Goal: Task Accomplishment & Management: Complete application form

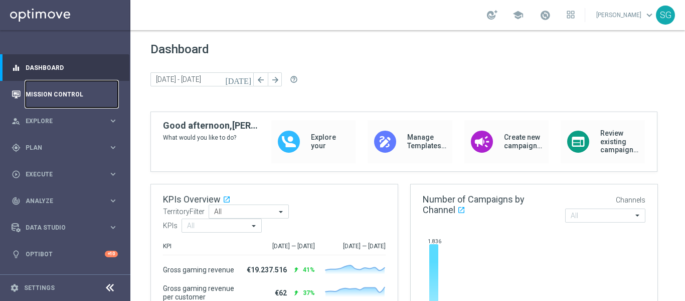
click at [99, 85] on link "Mission Control" at bounding box center [72, 94] width 92 height 27
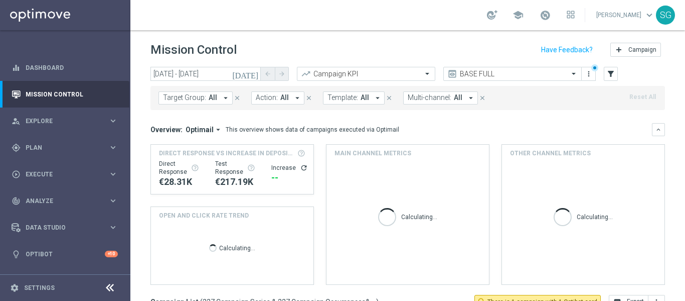
click at [630, 57] on div "add Campaign" at bounding box center [636, 50] width 59 height 20
click at [630, 53] on span "Campaign" at bounding box center [643, 49] width 28 height 7
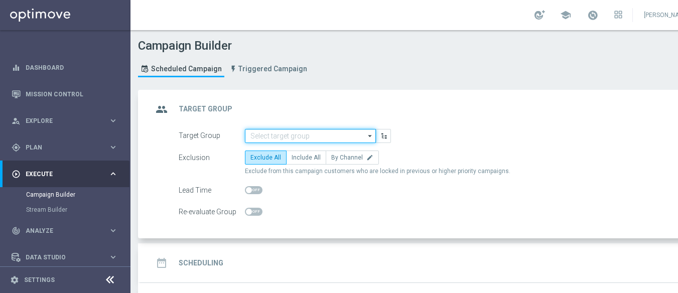
click at [330, 132] on input at bounding box center [310, 136] width 131 height 14
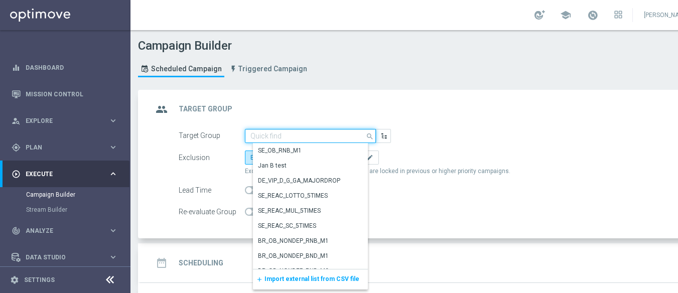
paste input "BR_SOL__DEPOSITORS__ALL_EMA_TAC_GM"
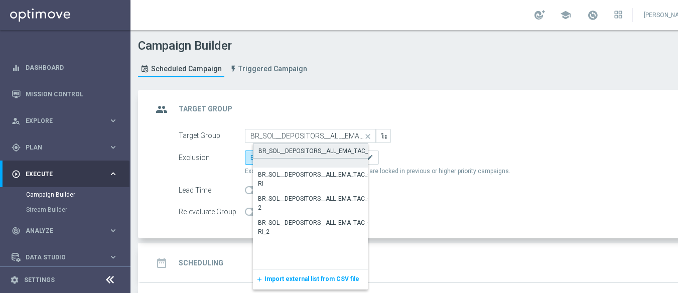
click at [312, 159] on div "BR_SOL__DEPOSITORS__ALL_EMA_TAC_GM" at bounding box center [318, 155] width 131 height 24
click at [314, 153] on div "BR_SOL__DEPOSITORS__ALL_EMA_TAC_GM" at bounding box center [317, 151] width 118 height 9
type input "BR_SOL__DEPOSITORS__ALL_EMA_TAC_GM"
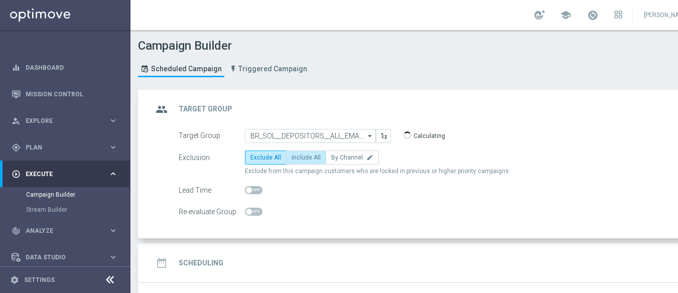
click at [308, 155] on span "Include All" at bounding box center [305, 157] width 29 height 7
click at [298, 156] on input "Include All" at bounding box center [294, 159] width 7 height 7
radio input "true"
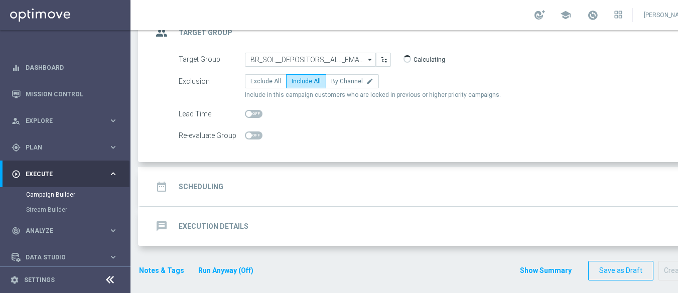
click at [300, 184] on div "date_range Scheduling keyboard_arrow_down" at bounding box center [433, 186] width 560 height 19
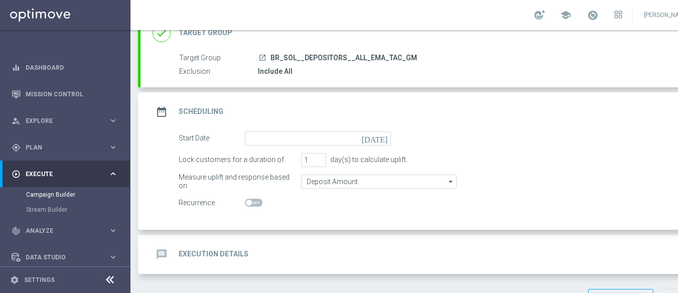
scroll to position [76, 0]
click at [387, 141] on icon "[DATE]" at bounding box center [377, 137] width 30 height 11
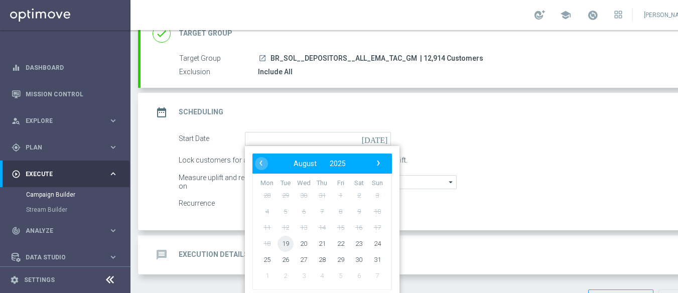
click at [287, 243] on span "19" at bounding box center [285, 243] width 16 height 16
type input "[DATE]"
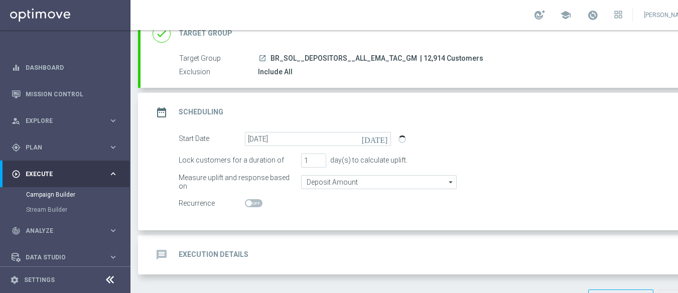
scroll to position [104, 0]
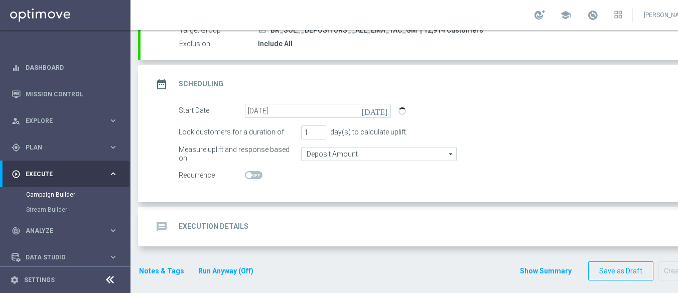
click at [339, 213] on div "message Execution Details keyboard_arrow_down" at bounding box center [432, 226] width 584 height 39
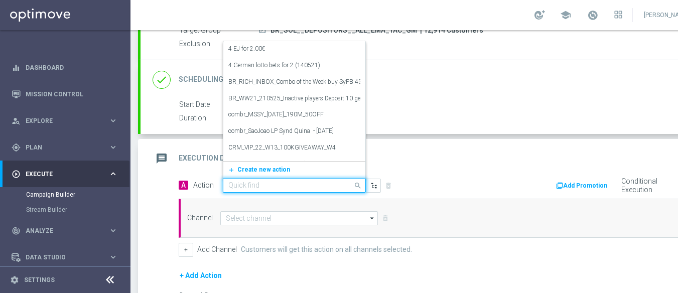
click at [353, 181] on span at bounding box center [359, 185] width 13 height 13
paste input "BR_SOL_FLOATINGDRAGON_AUG__NVIP_EMA_TAC_GM"
type input "BR_SOL_FLOATINGDRAGON_AUG__NVIP_EMA_TAC_GM"
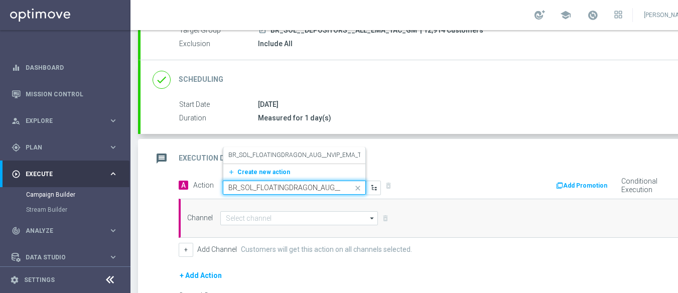
scroll to position [0, 61]
click at [324, 151] on label "BR_SOL_FLOATINGDRAGON_AUG__NVIP_EMA_TAC_GM" at bounding box center [305, 155] width 154 height 9
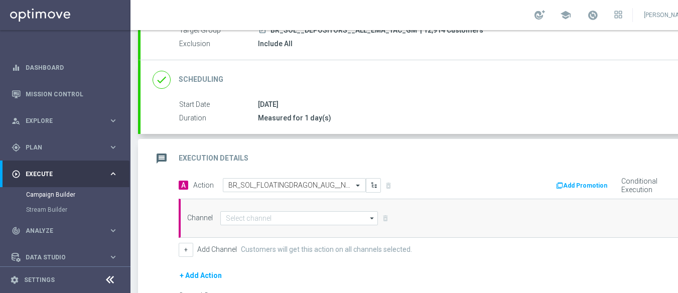
scroll to position [0, 0]
click at [280, 225] on input at bounding box center [299, 218] width 158 height 14
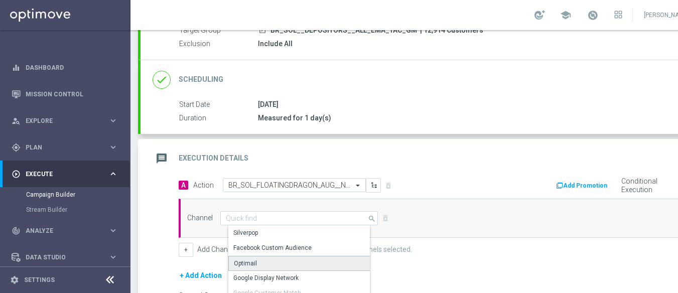
click at [254, 263] on div "Optimail" at bounding box center [245, 263] width 23 height 9
type input "Optimail"
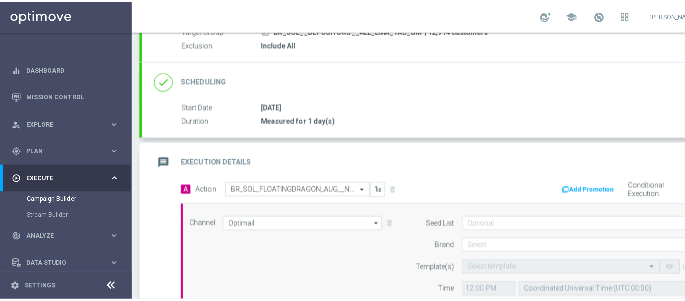
scroll to position [170, 0]
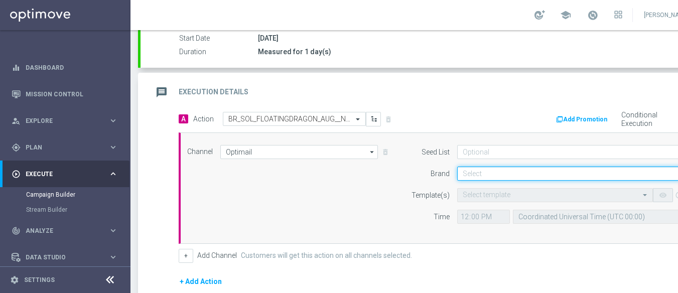
click at [482, 173] on input at bounding box center [577, 174] width 240 height 14
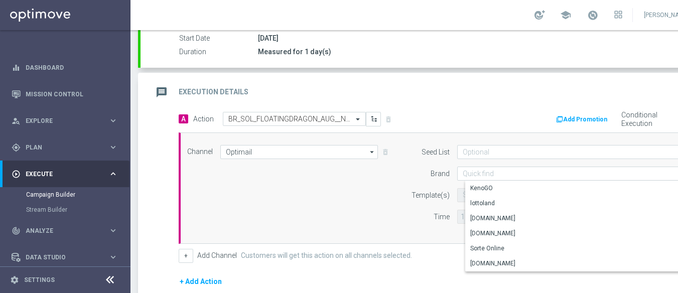
click at [111, 286] on icon at bounding box center [110, 280] width 12 height 12
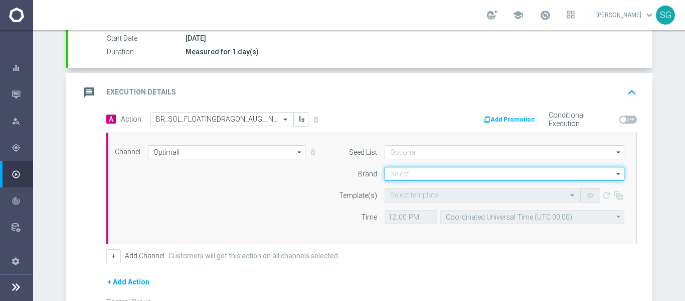
click at [427, 170] on input at bounding box center [505, 174] width 240 height 14
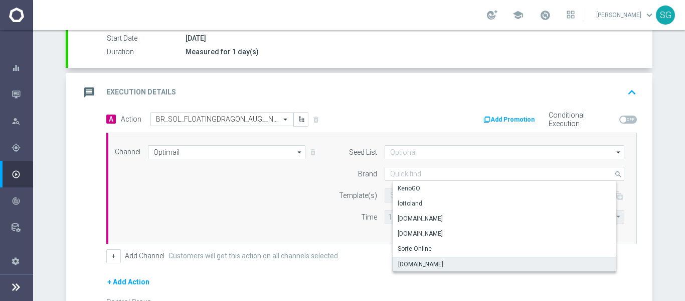
click at [421, 262] on div "[DOMAIN_NAME]" at bounding box center [420, 263] width 45 height 9
type input "[DOMAIN_NAME]"
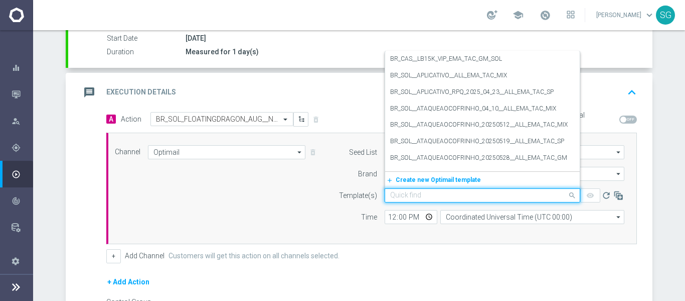
click at [429, 195] on input "text" at bounding box center [472, 195] width 165 height 9
paste input "BR_SOL_FLOATINGDRAGON_AUG__NVIP_EMA_TAC_GM"
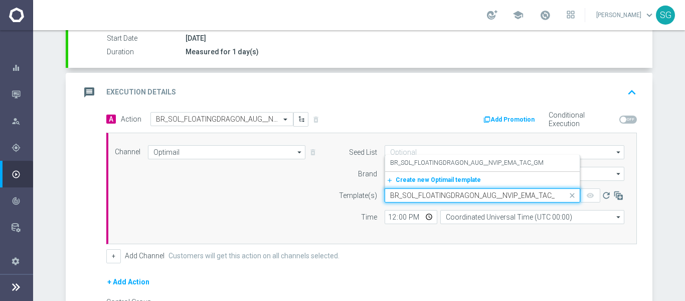
scroll to position [0, 9]
click at [438, 164] on label "BR_SOL_FLOATINGDRAGON_AUG__NVIP_EMA_TAC_GM" at bounding box center [467, 163] width 154 height 9
type input "BR_SOL_FLOATINGDRAGON_AUG__NVIP_EMA_TAC_GM"
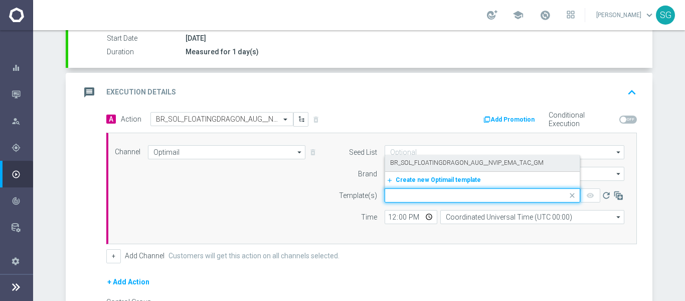
scroll to position [0, 0]
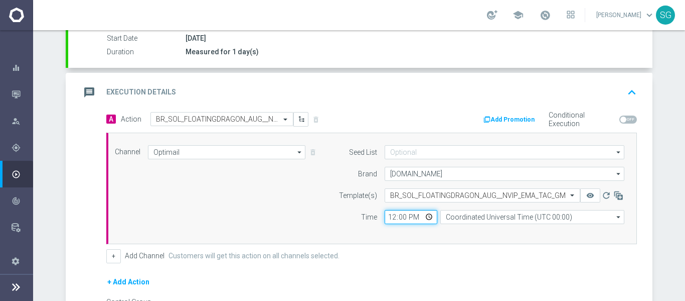
click at [388, 218] on input "12:00" at bounding box center [411, 217] width 53 height 14
type input "17:00"
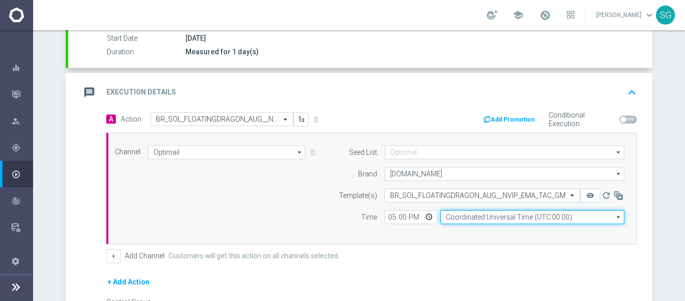
click at [452, 220] on input "Coordinated Universal Time (UTC 00:00)" at bounding box center [533, 217] width 184 height 14
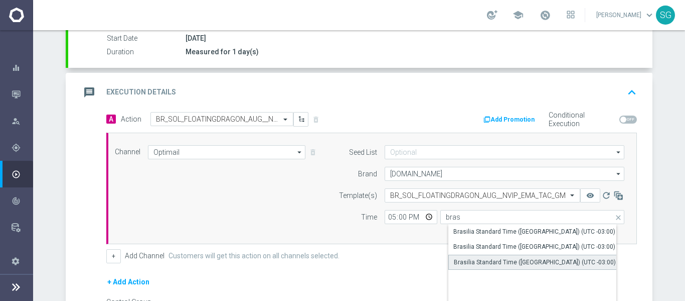
click at [470, 256] on div "Brasilia Standard Time ([GEOGRAPHIC_DATA]) (UTC -03:00)" at bounding box center [541, 261] width 184 height 15
type input "Brasilia Standard Time ([GEOGRAPHIC_DATA]) (UTC -03:00)"
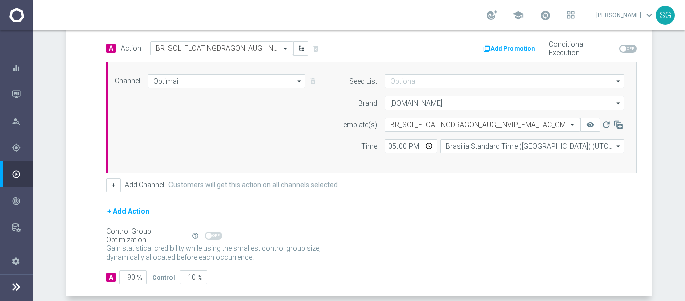
scroll to position [245, 0]
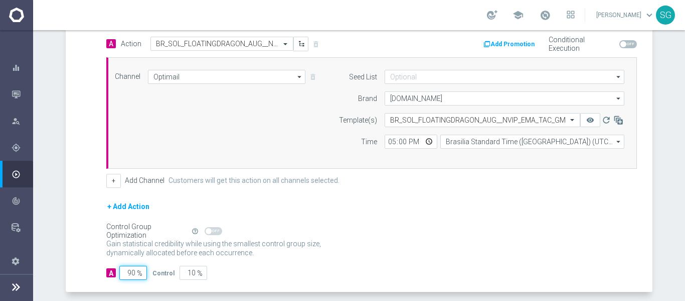
click at [126, 271] on input "90" at bounding box center [133, 272] width 28 height 14
type input "1"
type input "99"
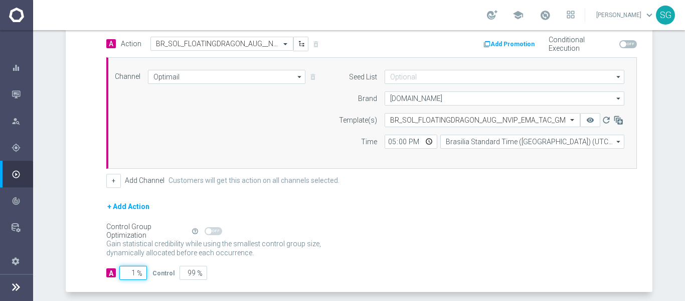
type input "10"
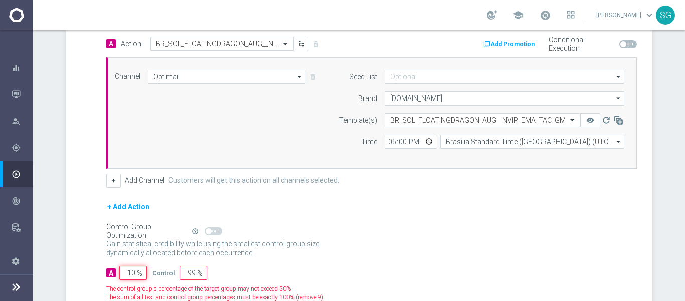
type input "90"
type input "100"
type input "0"
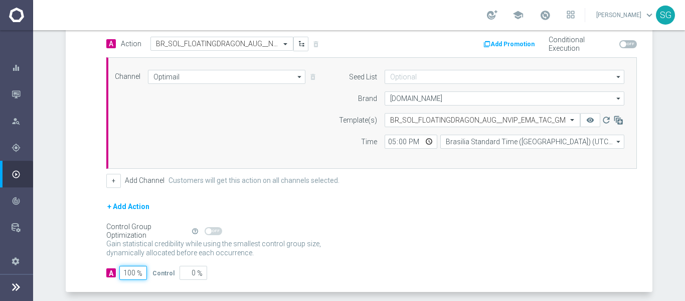
type input "100"
click at [84, 182] on div "A Action Select action BR_SOL_FLOATINGDRAGON_AUG__NVIP_EMA_TAC_GM delete_foreve…" at bounding box center [360, 164] width 584 height 255
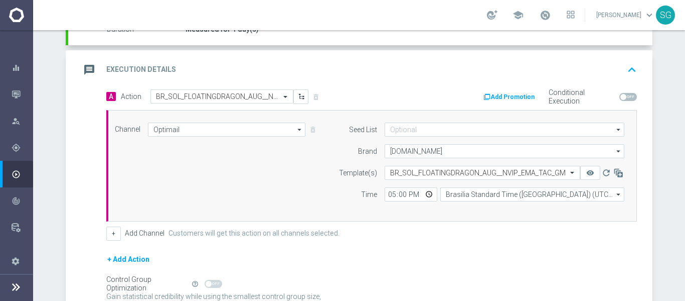
scroll to position [191, 0]
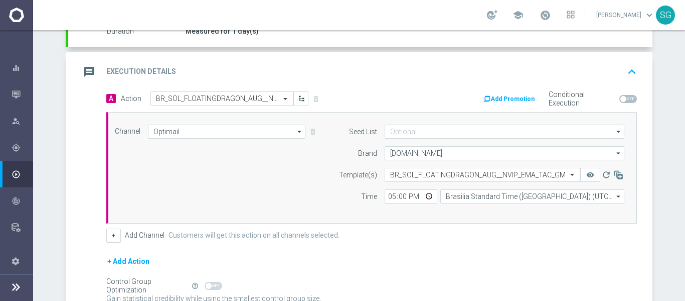
click at [293, 71] on div "message Execution Details keyboard_arrow_up" at bounding box center [360, 71] width 560 height 19
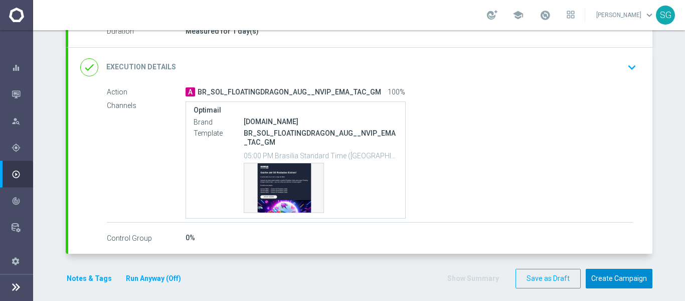
drag, startPoint x: 593, startPoint y: 270, endPoint x: 374, endPoint y: 313, distance: 222.9
click at [374, 300] on html "equalizer Dashboard Mission Control" at bounding box center [342, 150] width 685 height 301
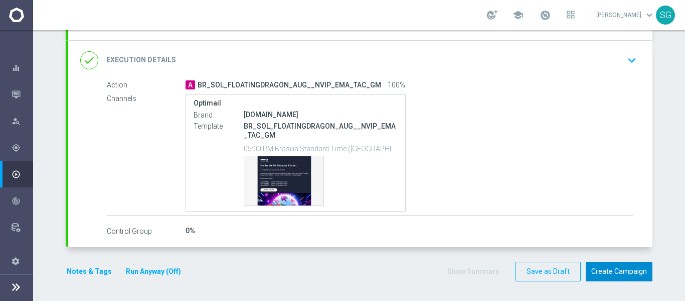
click at [606, 263] on button "Create Campaign" at bounding box center [619, 271] width 67 height 20
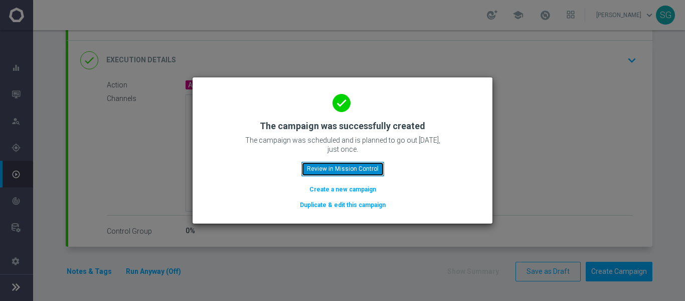
click at [365, 167] on button "Review in Mission Control" at bounding box center [343, 169] width 83 height 14
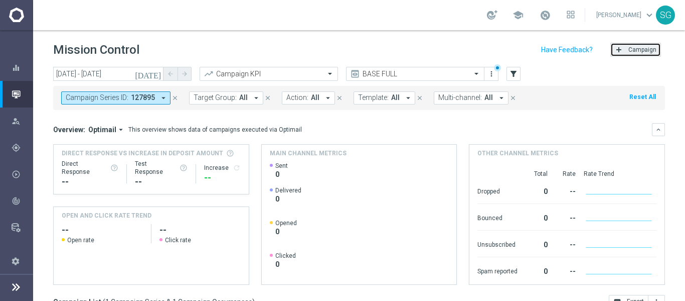
click at [634, 43] on button "add Campaign" at bounding box center [636, 50] width 51 height 14
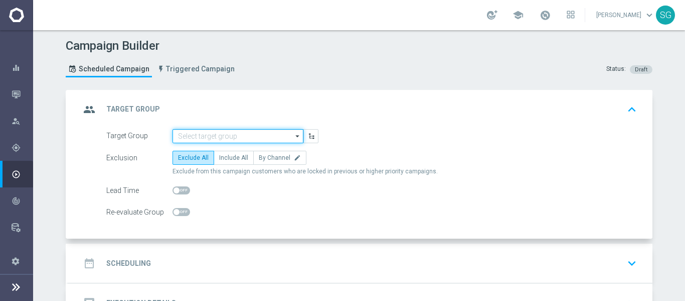
click at [275, 136] on input at bounding box center [238, 136] width 131 height 14
paste input "BR_SOL__DEPOSITORS__ALL_EMA_TAC_GM_RI"
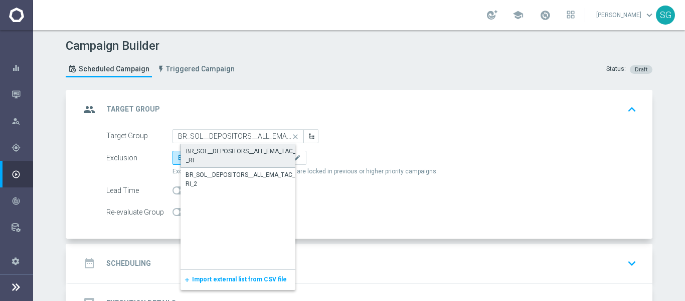
click at [242, 156] on div "BR_SOL__DEPOSITORS__ALL_EMA_TAC_GM_RI" at bounding box center [246, 156] width 120 height 18
type input "BR_SOL__DEPOSITORS__ALL_EMA_TAC_GM_RI"
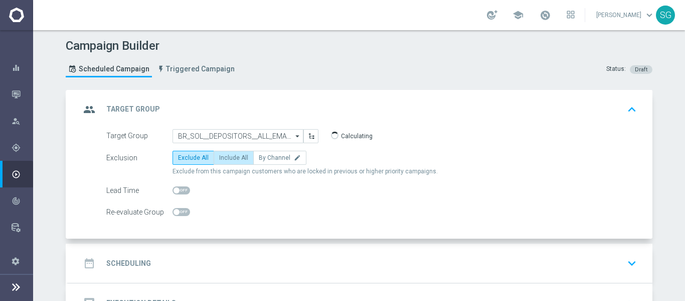
click at [233, 160] on span "Include All" at bounding box center [233, 157] width 29 height 7
click at [226, 160] on input "Include All" at bounding box center [222, 159] width 7 height 7
radio input "true"
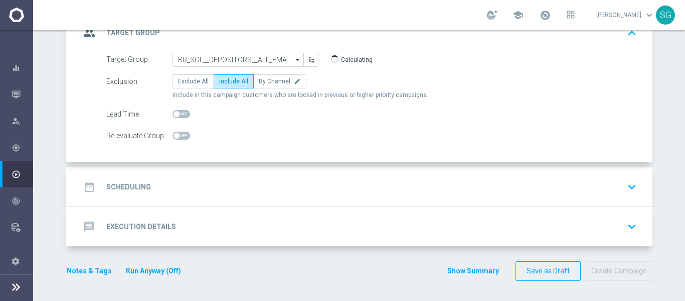
click at [238, 178] on div "date_range Scheduling keyboard_arrow_down" at bounding box center [360, 186] width 560 height 19
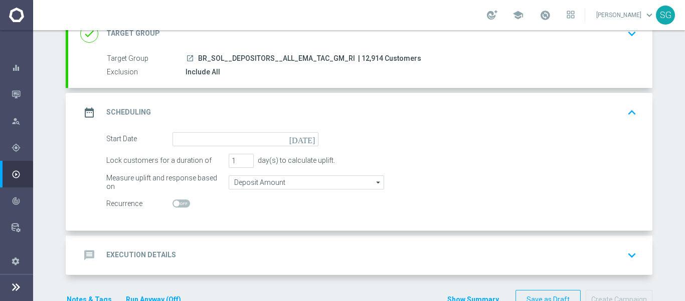
click at [308, 140] on icon "[DATE]" at bounding box center [304, 137] width 30 height 11
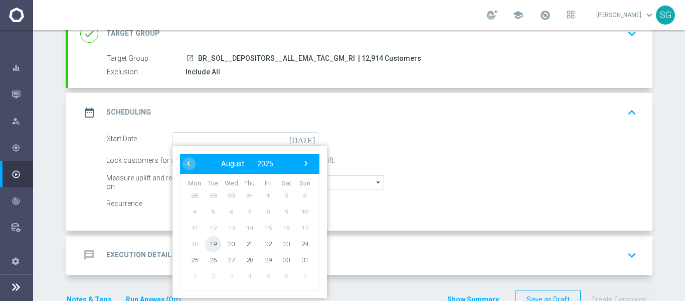
click at [212, 243] on span "19" at bounding box center [213, 243] width 16 height 16
type input "[DATE]"
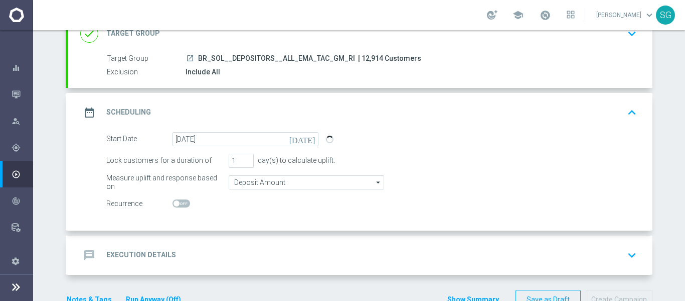
click at [212, 243] on div "message Execution Details keyboard_arrow_down" at bounding box center [360, 254] width 584 height 39
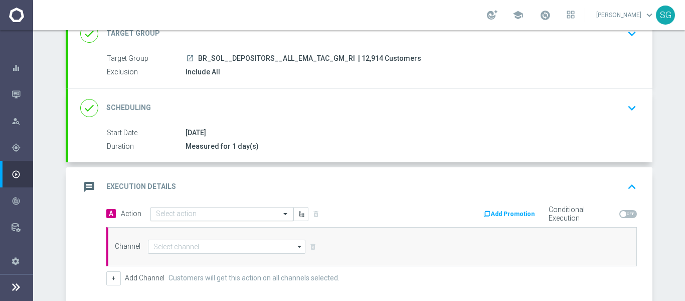
click at [248, 217] on input "text" at bounding box center [212, 214] width 112 height 9
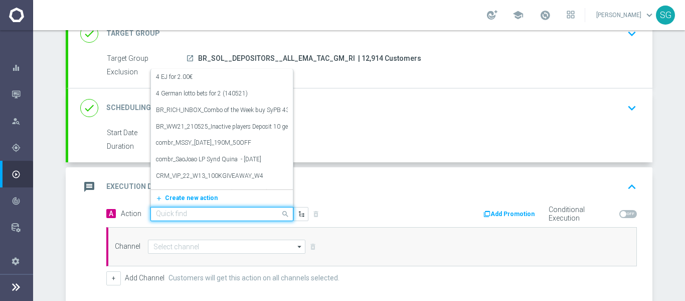
paste input "BR_SOL_GOM_FLOATINGD_AUG_NVIP_RI_TAC_GM"
type input "BR_SOL_GOM_FLOATINGD_AUG_NVIP_RI_TAC_GM"
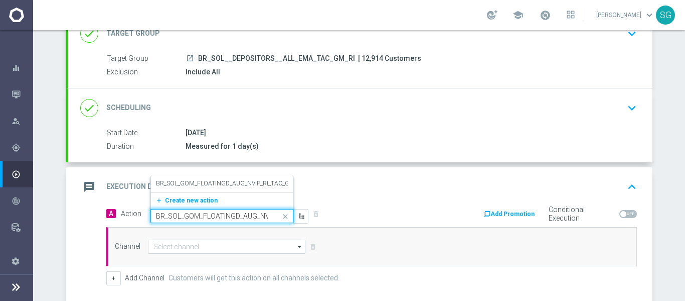
scroll to position [0, 45]
click at [261, 179] on label "BR_SOL_GOM_FLOATINGD_AUG_NVIP_RI_TAC_GM" at bounding box center [225, 183] width 139 height 9
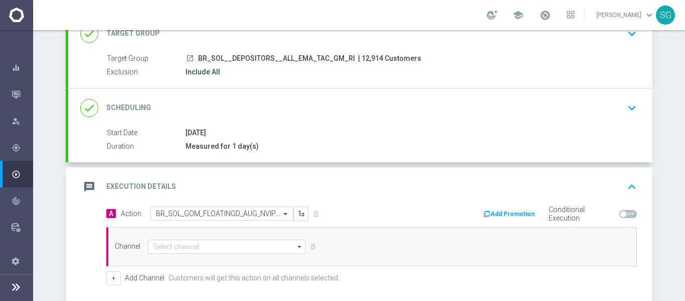
scroll to position [0, 0]
click at [255, 249] on input at bounding box center [227, 246] width 158 height 14
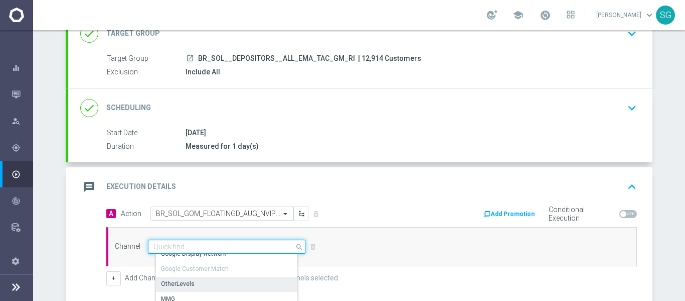
scroll to position [58, 0]
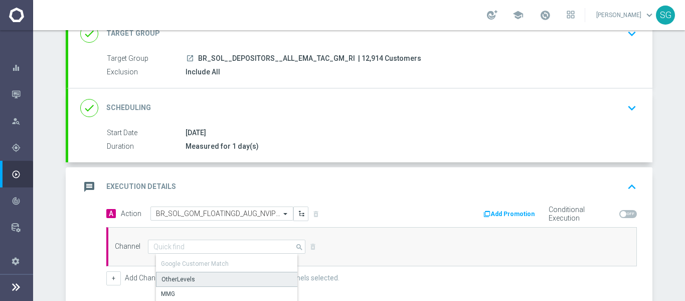
click at [191, 279] on div "OtherLevels" at bounding box center [231, 278] width 150 height 15
type input "OtherLevels"
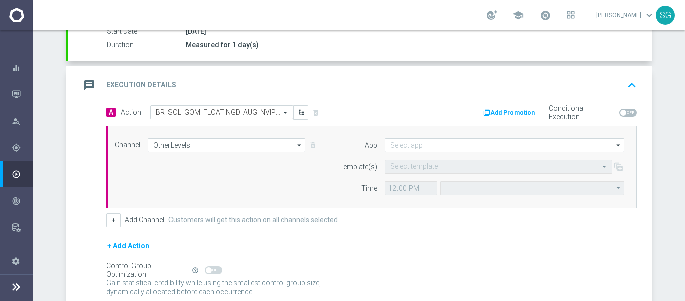
type input "Central European Time ([GEOGRAPHIC_DATA]) (UTC +02:00)"
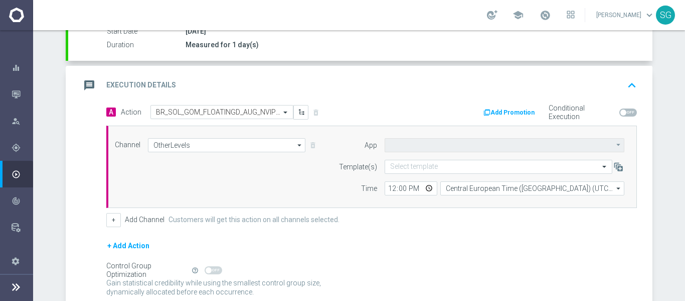
type input "Default App"
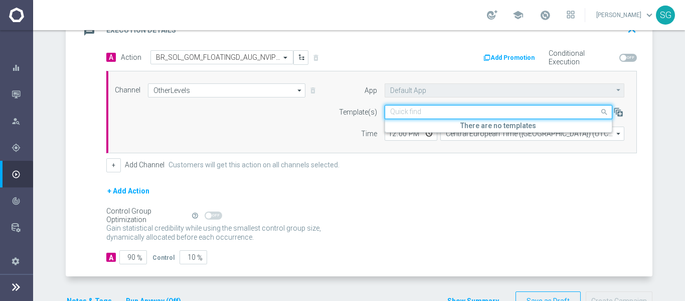
click at [412, 113] on input "text" at bounding box center [488, 112] width 197 height 9
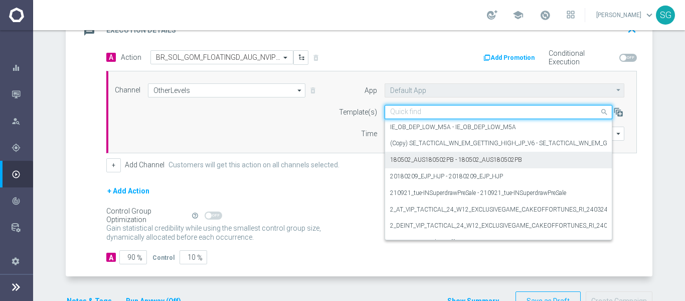
paste input "BR_SOL_GOM_FLOATINGD_AUG_NVIP_RI_TAC_GM"
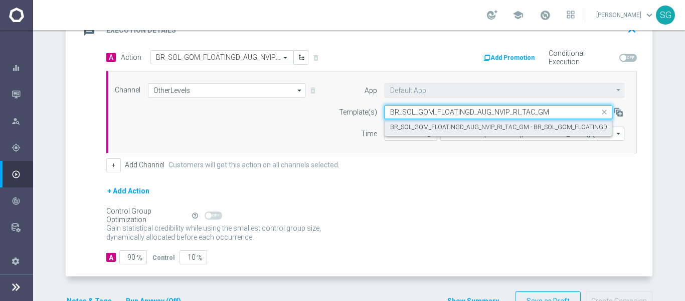
click at [435, 128] on label "BR_SOL_GOM_FLOATINGD_AUG_NVIP_RI_TAC_GM - BR_SOL_GOM_FLOATINGD_AUG_NVIP_RI_TAC_…" at bounding box center [531, 127] width 282 height 9
type input "BR_SOL_GOM_FLOATINGD_AUG_NVIP_RI_TAC_GM"
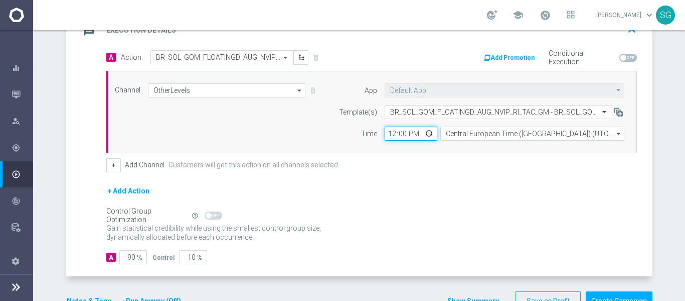
click at [386, 133] on input "12:00" at bounding box center [411, 133] width 53 height 14
type input "17:00"
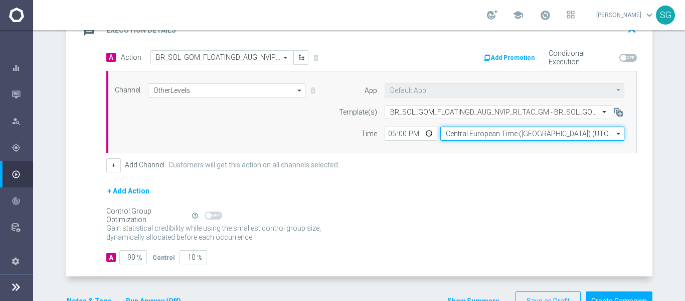
click at [470, 133] on input "Central European Time ([GEOGRAPHIC_DATA]) (UTC +02:00)" at bounding box center [533, 133] width 184 height 14
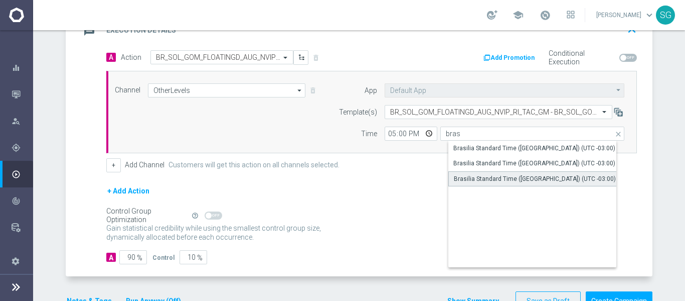
click at [483, 176] on div "Brasilia Standard Time ([GEOGRAPHIC_DATA]) (UTC -03:00)" at bounding box center [535, 178] width 162 height 9
type input "Brasilia Standard Time ([GEOGRAPHIC_DATA]) (UTC -03:00)"
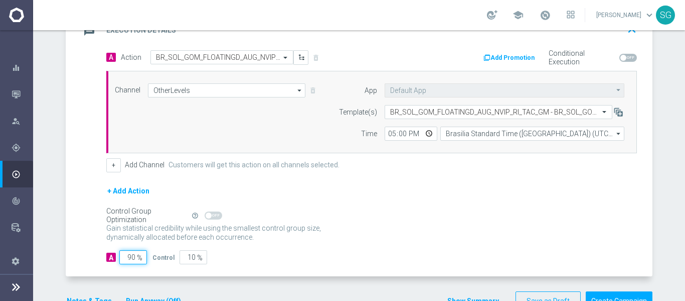
click at [124, 260] on input "90" at bounding box center [133, 257] width 28 height 14
type input "1"
type input "99"
type input "10"
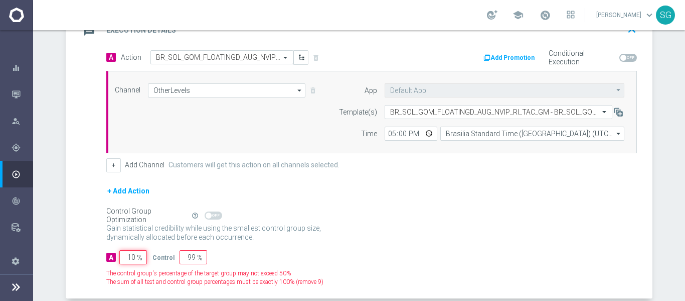
type input "90"
type input "100"
type input "0"
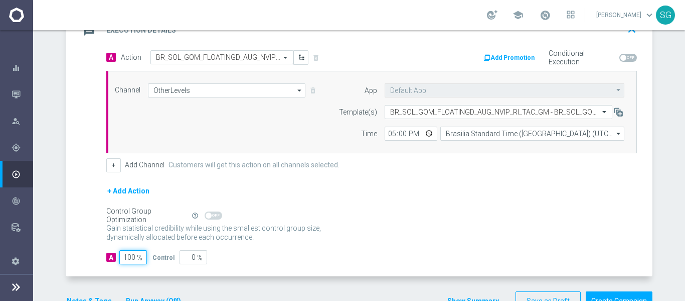
type input "100"
click at [82, 197] on div "A Action Select action BR_SOL_GOM_FLOATINGD_AUG_NVIP_RI_TAC_GM delete_forever A…" at bounding box center [360, 163] width 584 height 226
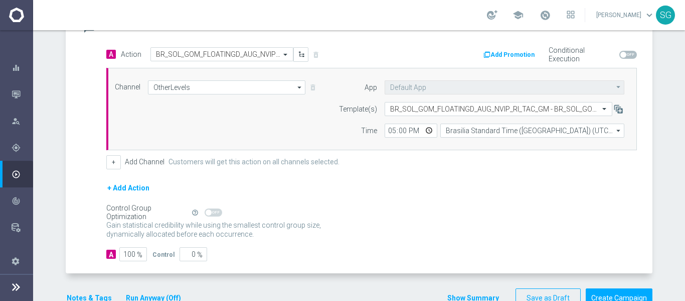
scroll to position [262, 0]
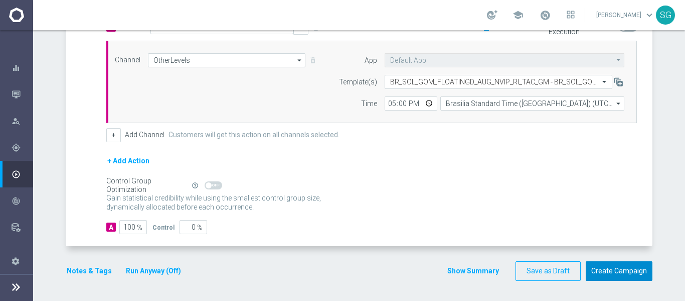
click at [622, 273] on button "Create Campaign" at bounding box center [619, 271] width 67 height 20
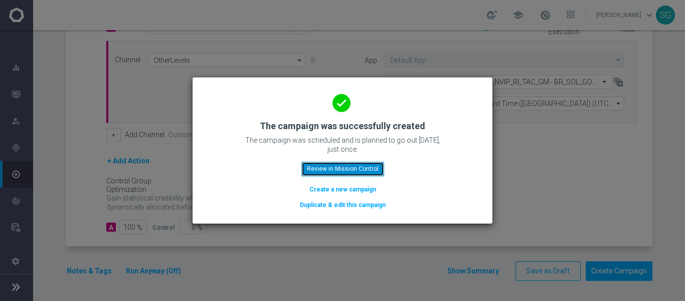
click at [353, 165] on button "Review in Mission Control" at bounding box center [343, 169] width 83 height 14
